Goal: Information Seeking & Learning: Learn about a topic

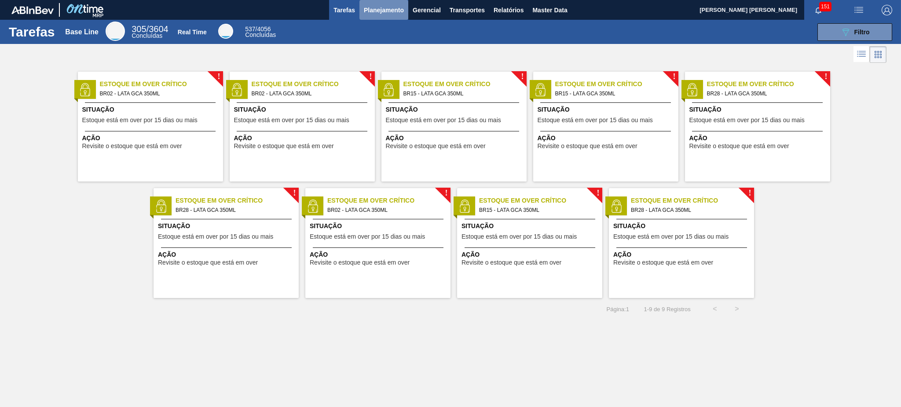
click at [373, 9] on span "Planejamento" at bounding box center [384, 10] width 40 height 11
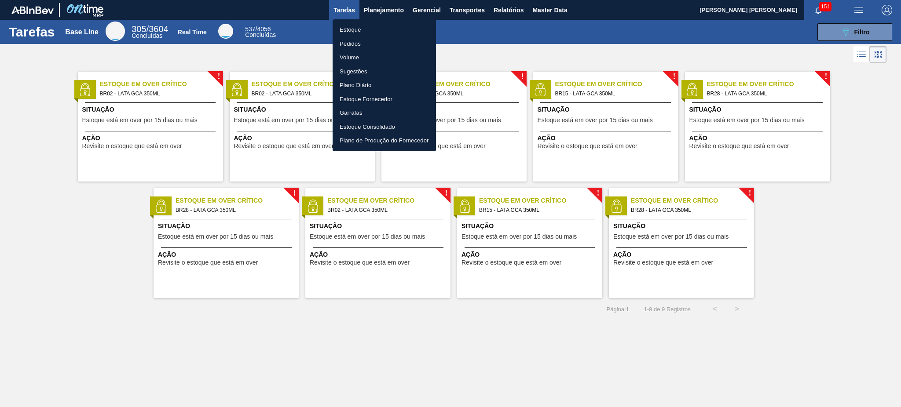
click at [383, 33] on li "Estoque" at bounding box center [383, 30] width 103 height 14
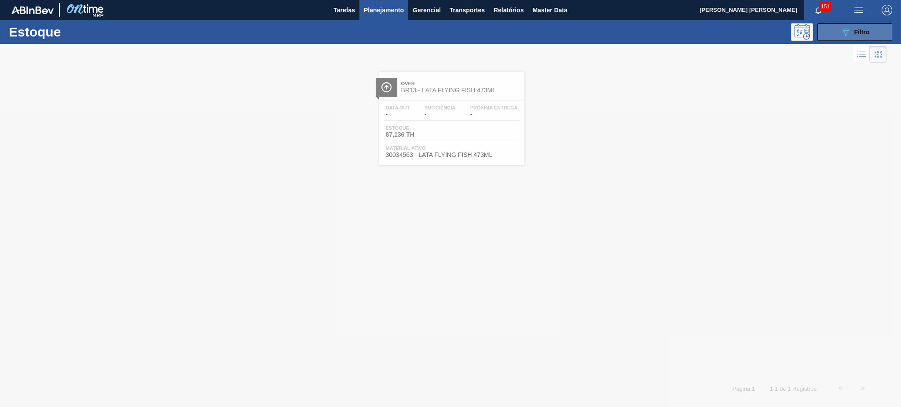
click at [852, 28] on div "089F7B8B-B2A5-4AFE-B5C0-19BA573D28AC Filtro" at bounding box center [854, 32] width 29 height 11
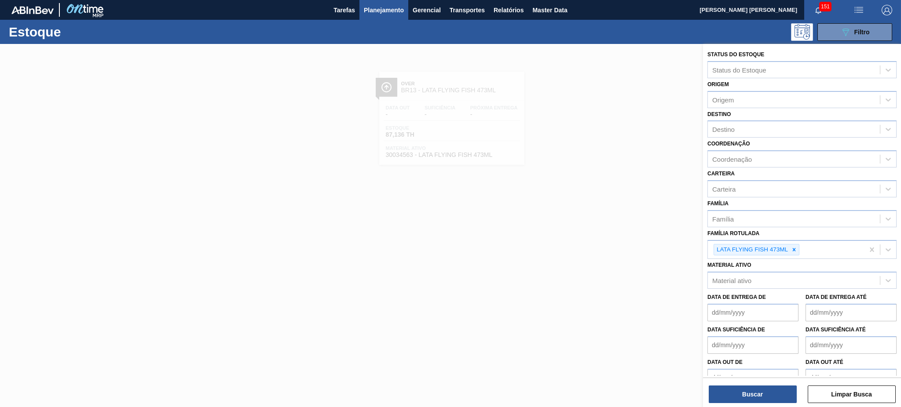
click at [554, 317] on div at bounding box center [450, 247] width 901 height 407
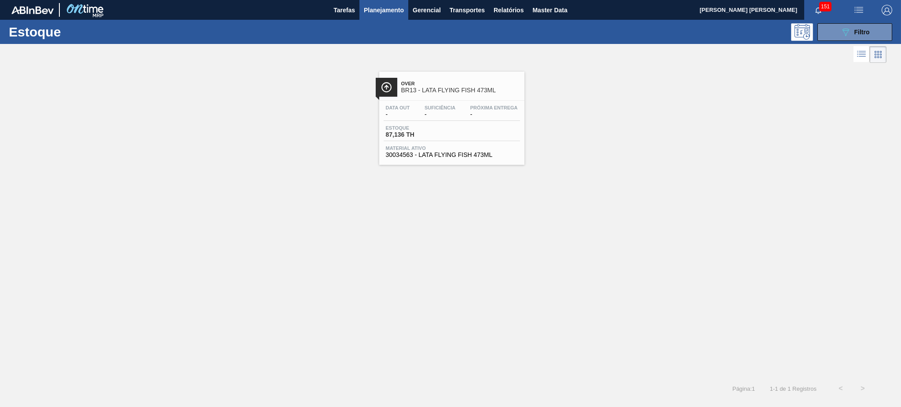
click at [437, 89] on span "BR13 - LATA FLYING FISH 473ML" at bounding box center [460, 90] width 119 height 7
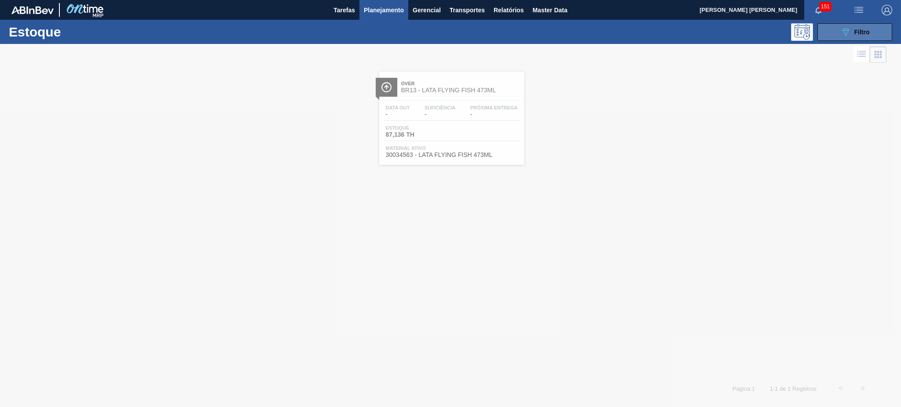
click at [842, 29] on icon at bounding box center [845, 32] width 7 height 7
click at [842, 31] on icon "089F7B8B-B2A5-4AFE-B5C0-19BA573D28AC" at bounding box center [845, 32] width 11 height 11
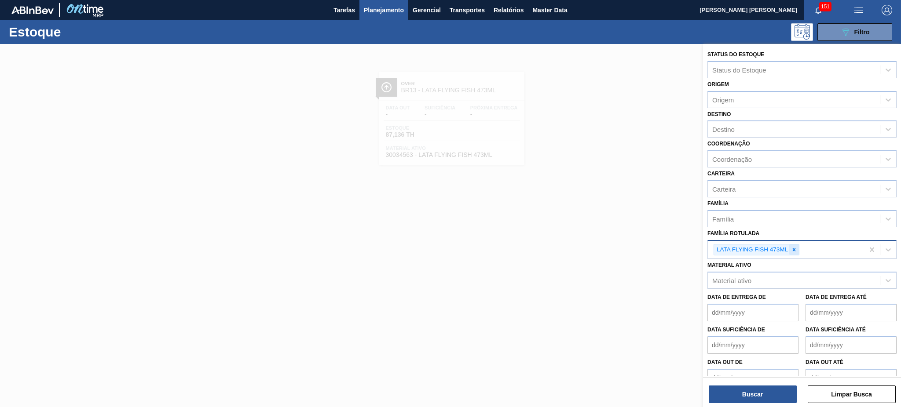
click at [797, 249] on div at bounding box center [794, 250] width 10 height 11
type Rotulada "lata ap 35"
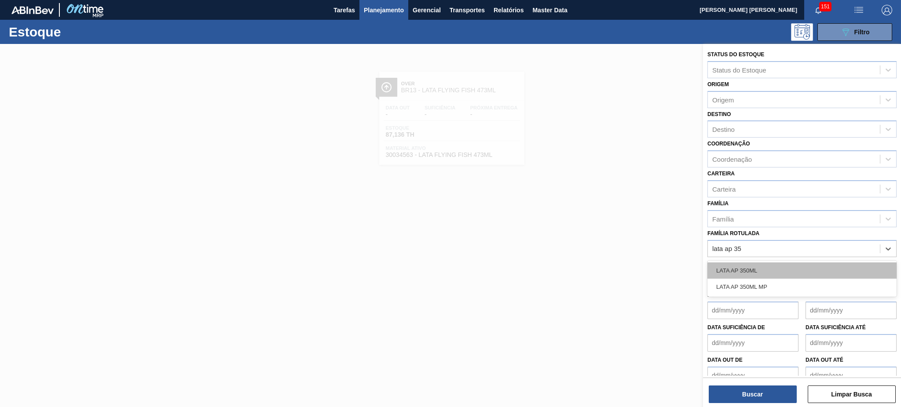
click at [756, 271] on div "LATA AP 350ML" at bounding box center [801, 271] width 189 height 16
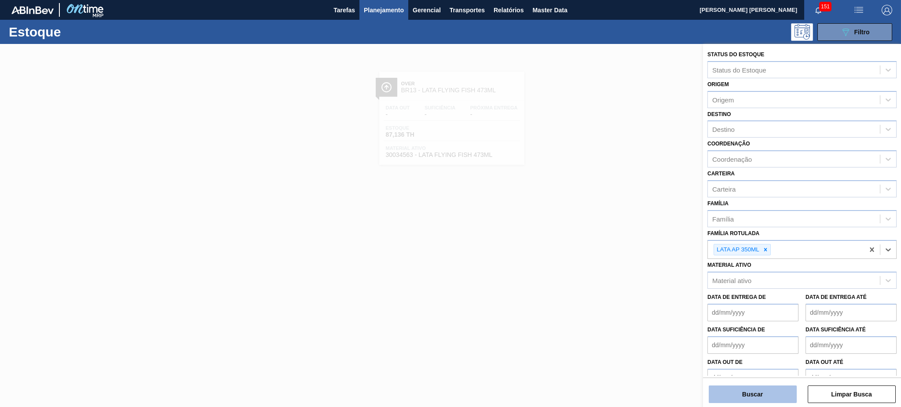
click at [759, 398] on button "Buscar" at bounding box center [753, 395] width 88 height 18
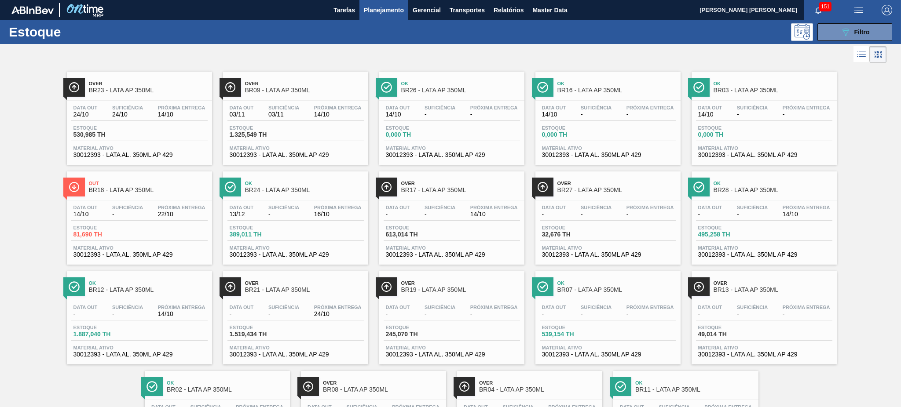
click at [130, 190] on span "BR18 - LATA AP 350ML" at bounding box center [148, 190] width 119 height 7
click at [555, 11] on span "Master Data" at bounding box center [549, 10] width 35 height 11
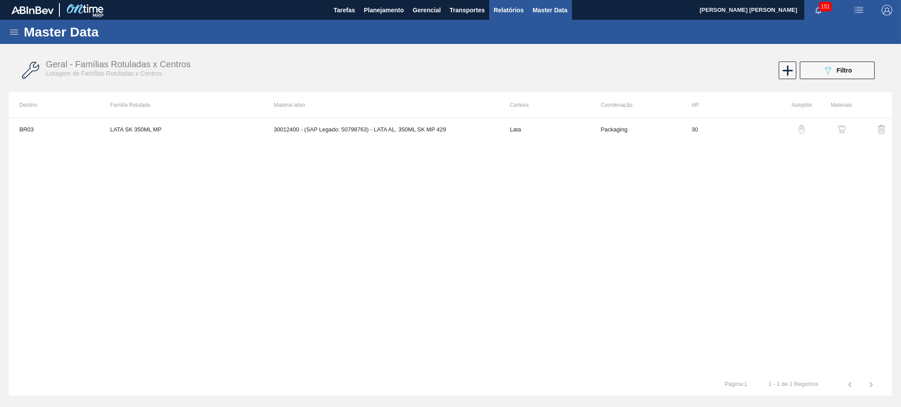
click at [515, 9] on span "Relatórios" at bounding box center [508, 10] width 30 height 11
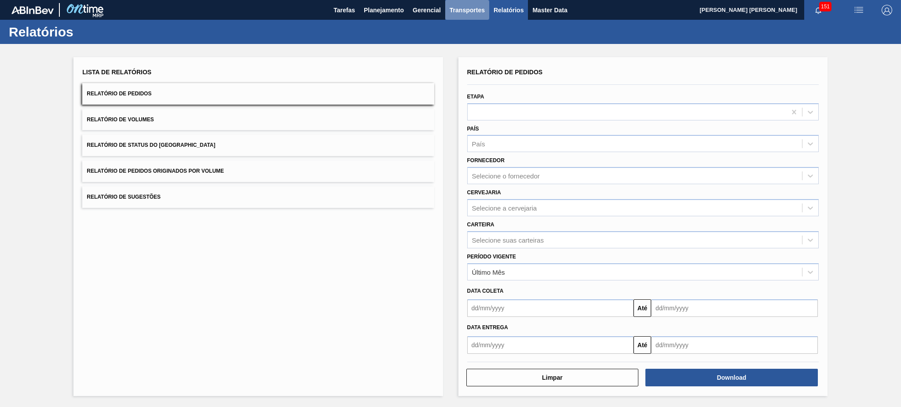
click at [475, 10] on span "Transportes" at bounding box center [466, 10] width 35 height 11
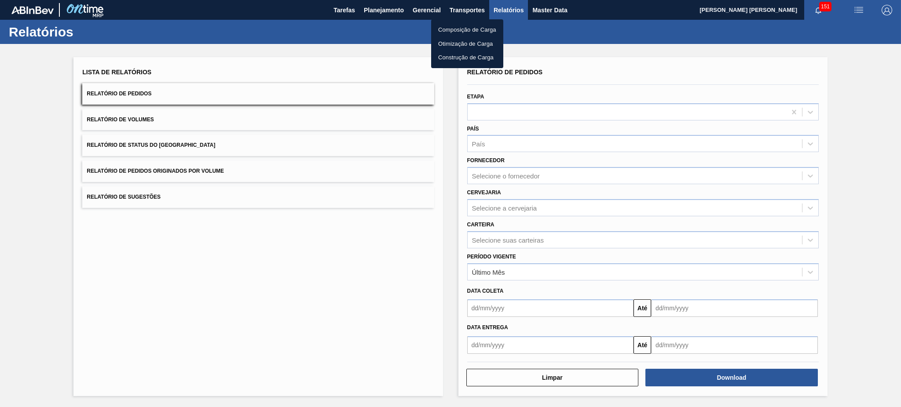
click at [423, 11] on div at bounding box center [450, 203] width 901 height 407
click at [419, 10] on span "Gerencial" at bounding box center [427, 10] width 28 height 11
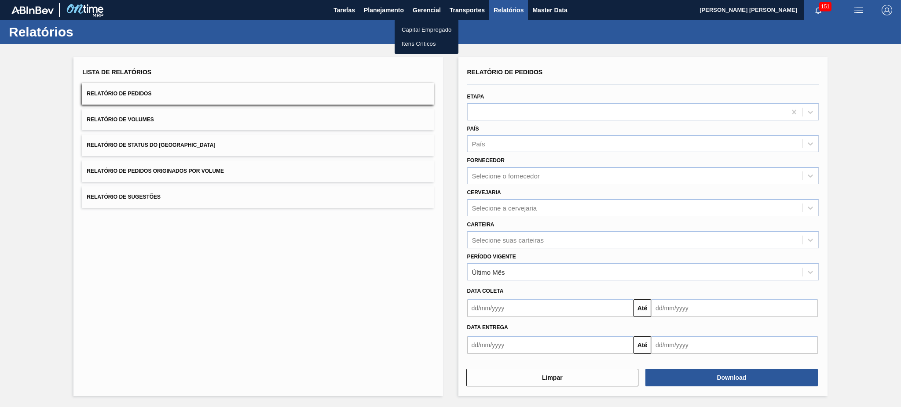
click at [375, 11] on div at bounding box center [450, 203] width 901 height 407
click at [376, 11] on span "Planejamento" at bounding box center [384, 10] width 40 height 11
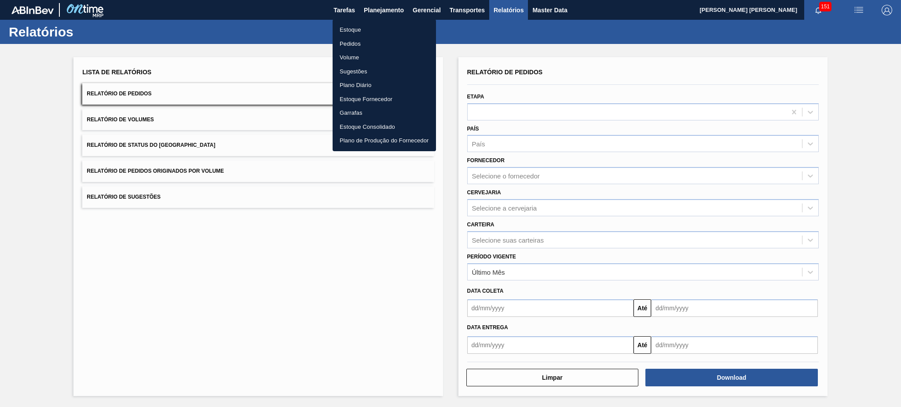
click at [341, 5] on div at bounding box center [450, 203] width 901 height 407
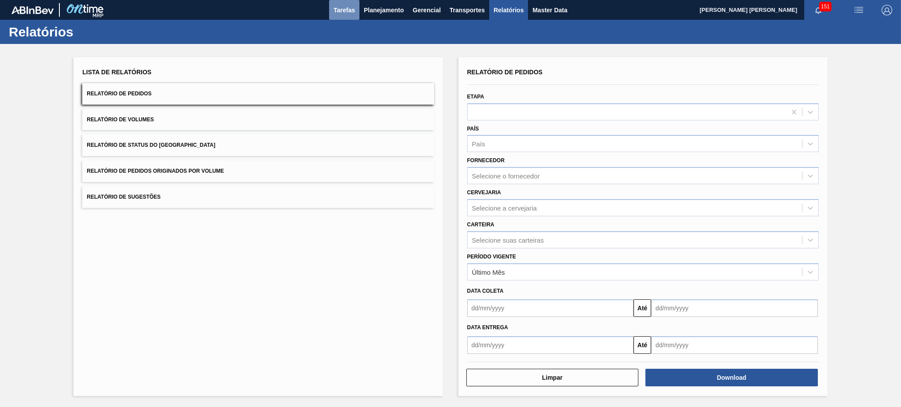
click at [340, 9] on span "Tarefas" at bounding box center [344, 10] width 22 height 11
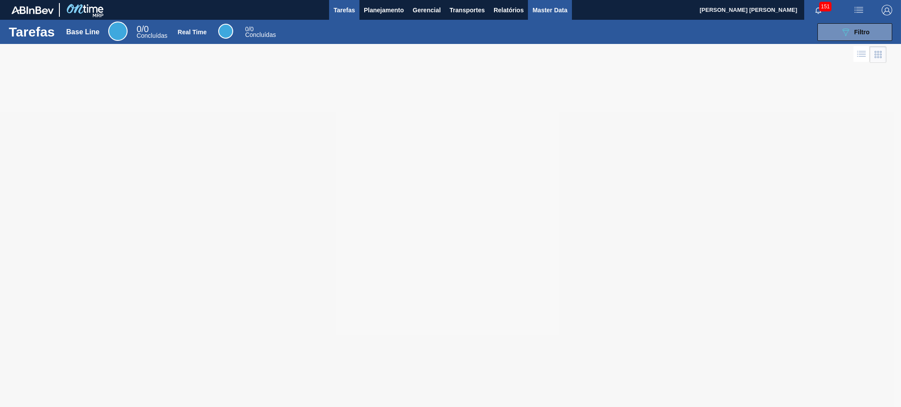
click at [552, 3] on button "Master Data" at bounding box center [550, 10] width 44 height 20
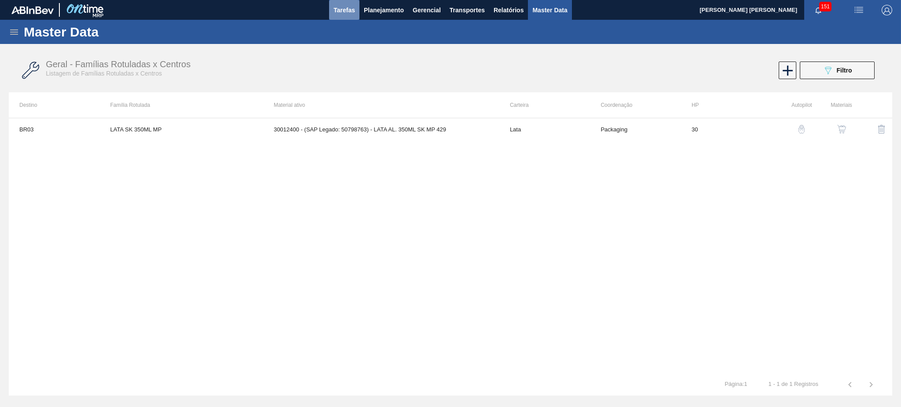
click at [343, 12] on span "Tarefas" at bounding box center [344, 10] width 22 height 11
